Goal: Transaction & Acquisition: Purchase product/service

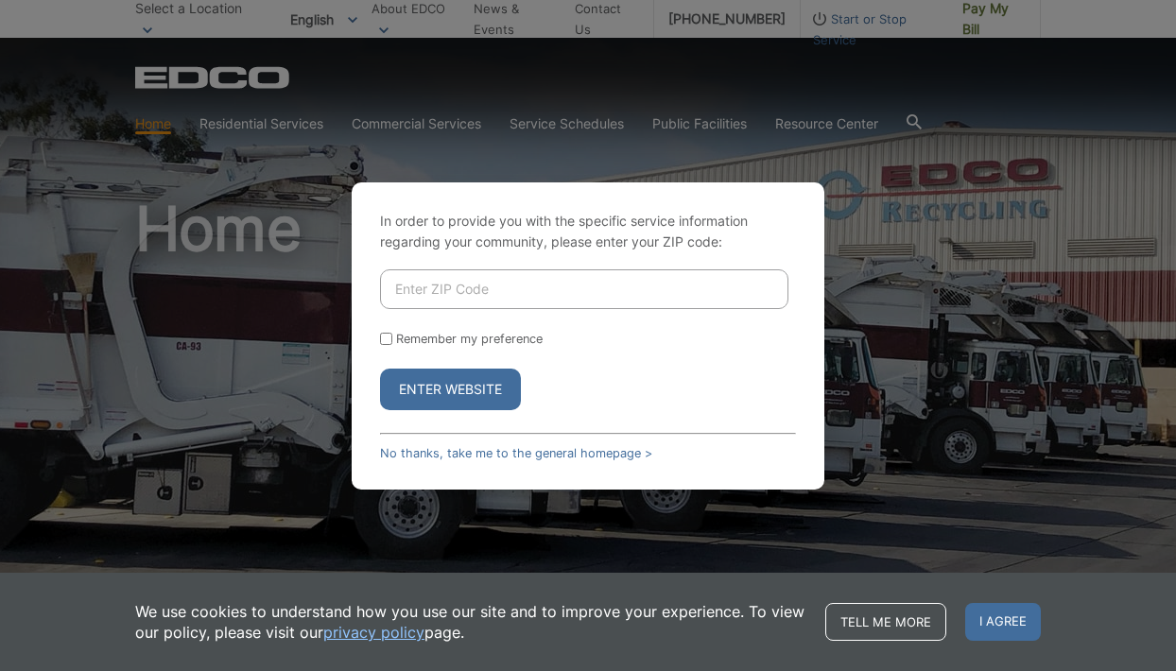
click at [537, 285] on input "Enter ZIP Code" at bounding box center [584, 289] width 408 height 40
type input "92020"
click at [380, 369] on button "Enter Website" at bounding box center [450, 390] width 141 height 42
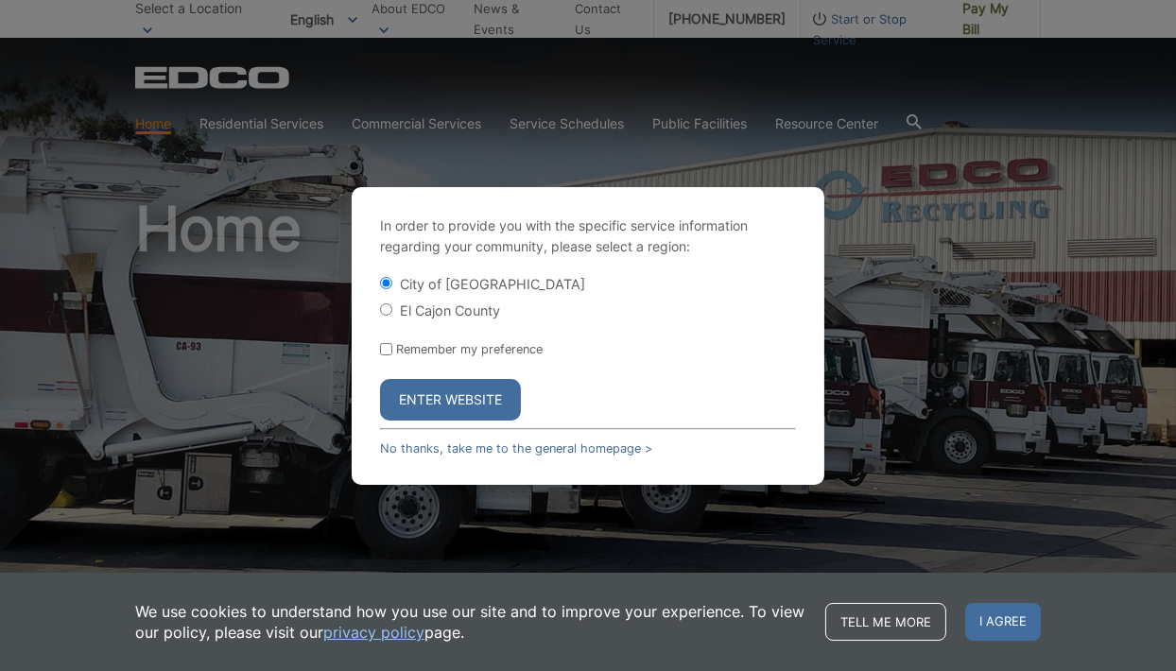
click at [457, 394] on button "Enter Website" at bounding box center [450, 400] width 141 height 42
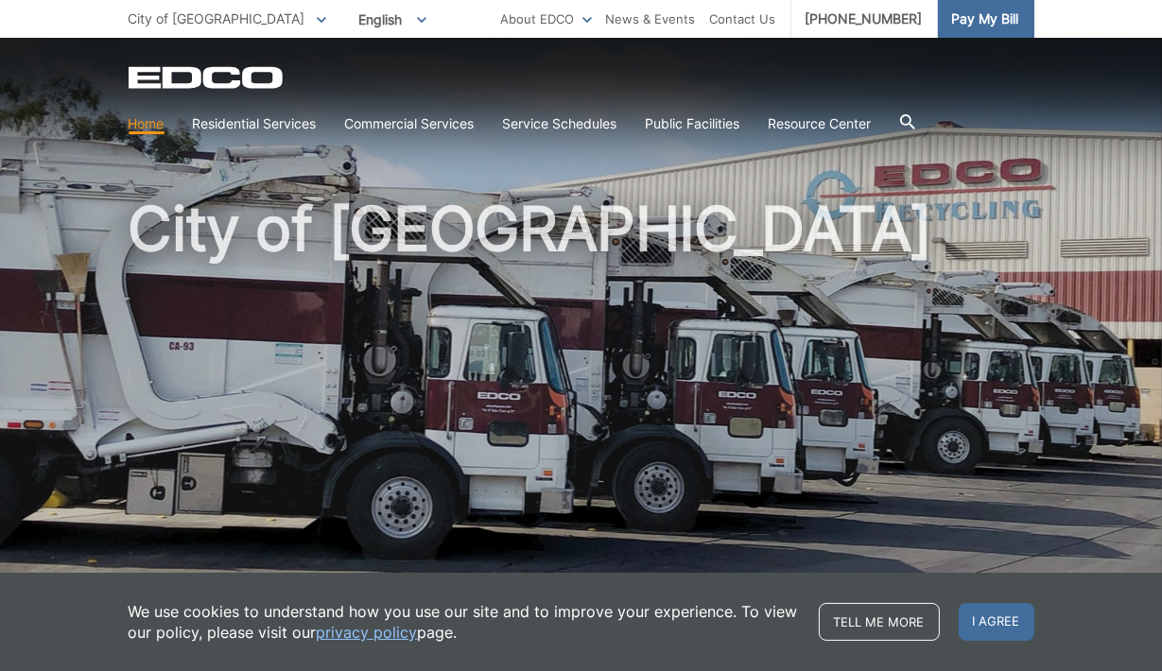
click at [992, 14] on span "Pay My Bill" at bounding box center [985, 19] width 67 height 21
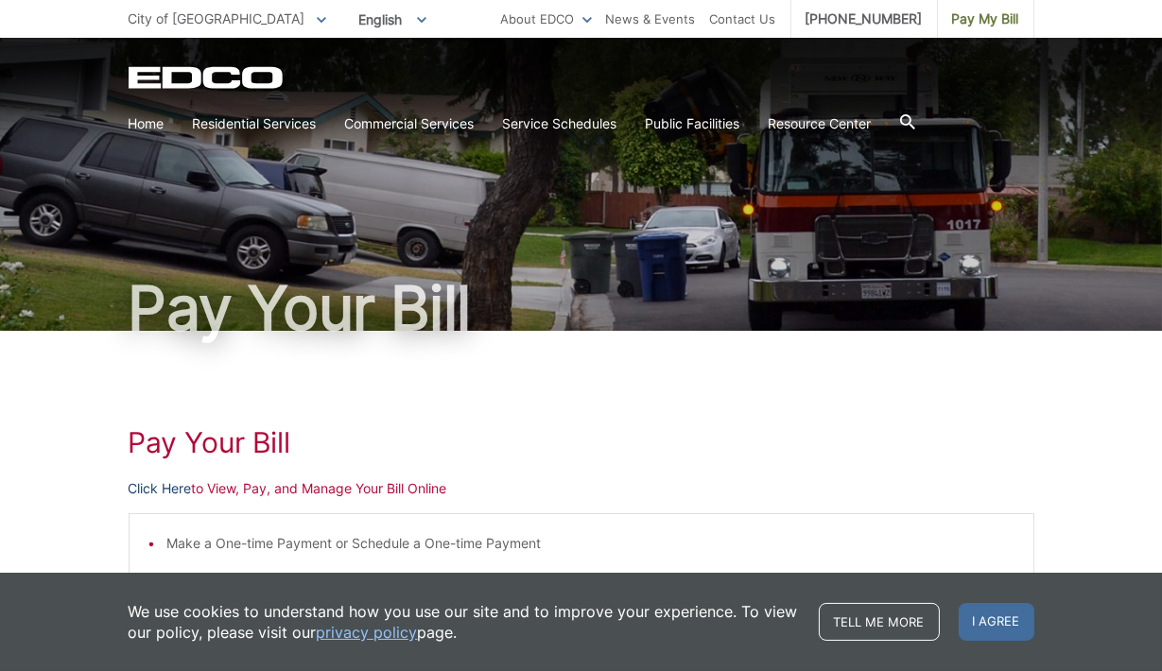
click at [161, 489] on link "Click Here" at bounding box center [160, 488] width 63 height 21
